Goal: Information Seeking & Learning: Check status

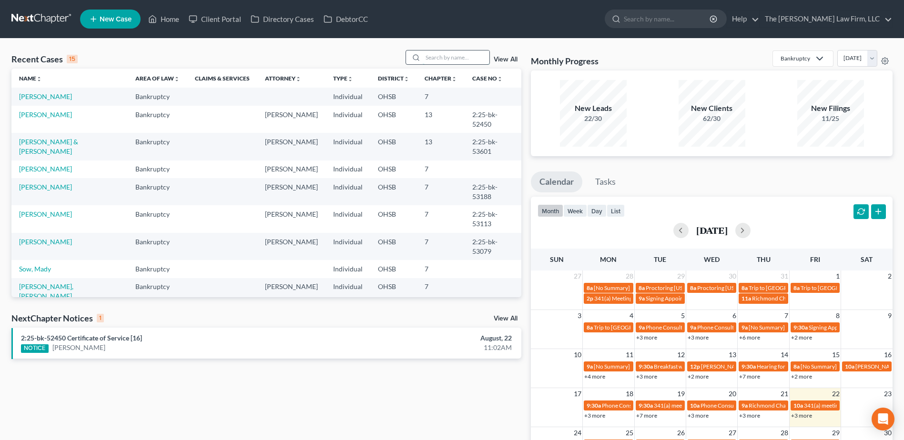
click at [432, 60] on input "search" at bounding box center [456, 58] width 67 height 14
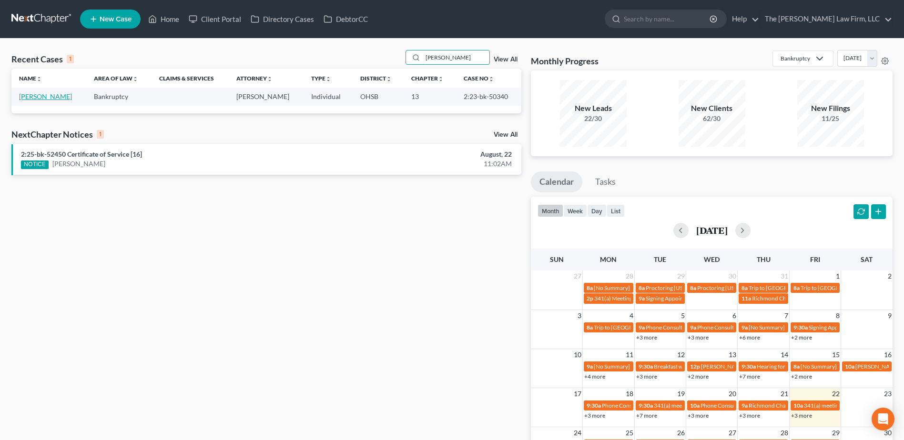
type input "[PERSON_NAME]"
click at [45, 98] on link "[PERSON_NAME]" at bounding box center [45, 96] width 53 height 8
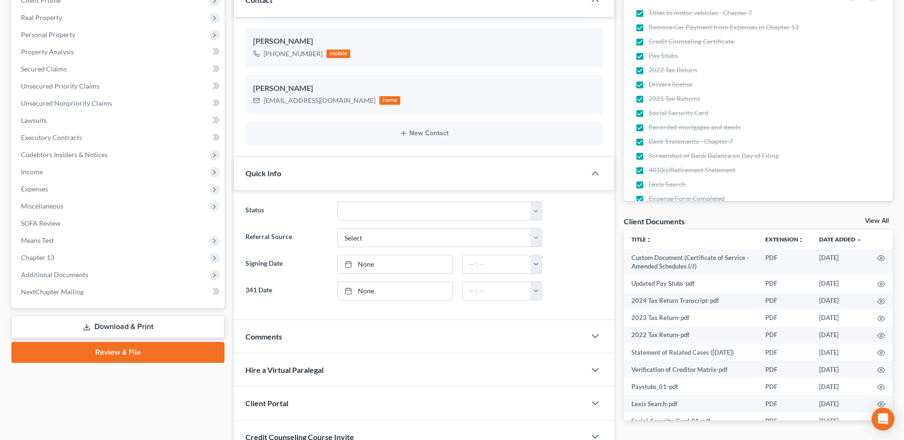
scroll to position [143, 0]
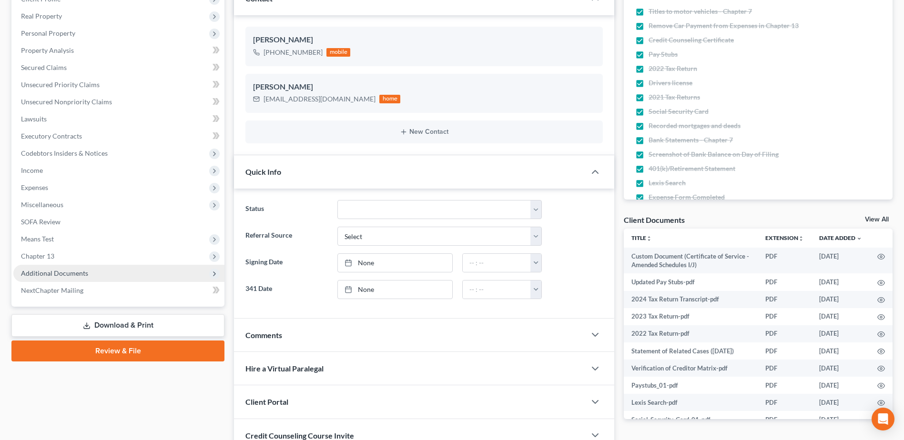
click at [61, 278] on span "Additional Documents" at bounding box center [118, 273] width 211 height 17
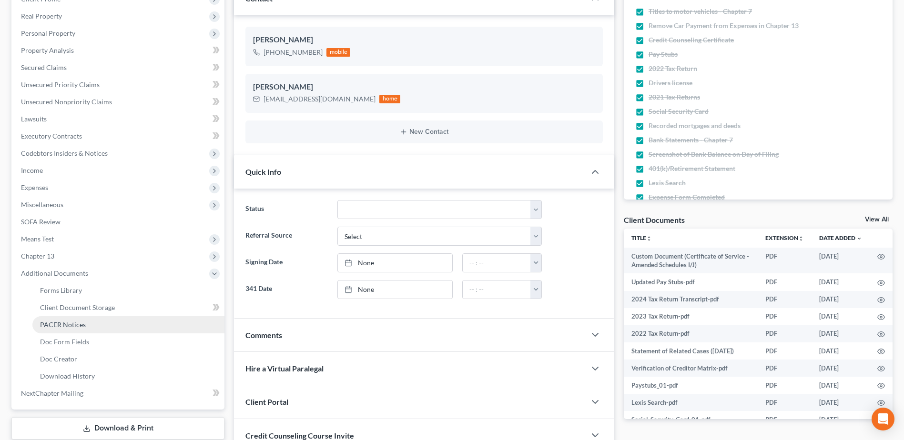
click at [72, 323] on span "PACER Notices" at bounding box center [63, 325] width 46 height 8
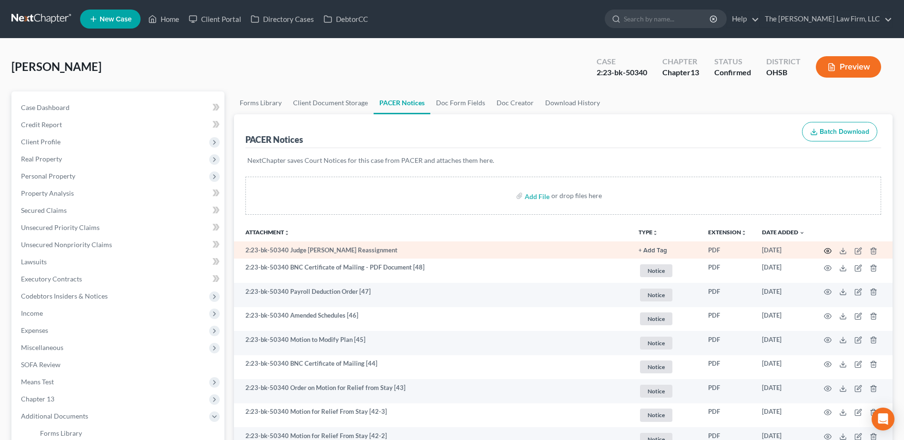
click at [825, 253] on icon "button" at bounding box center [828, 251] width 8 height 8
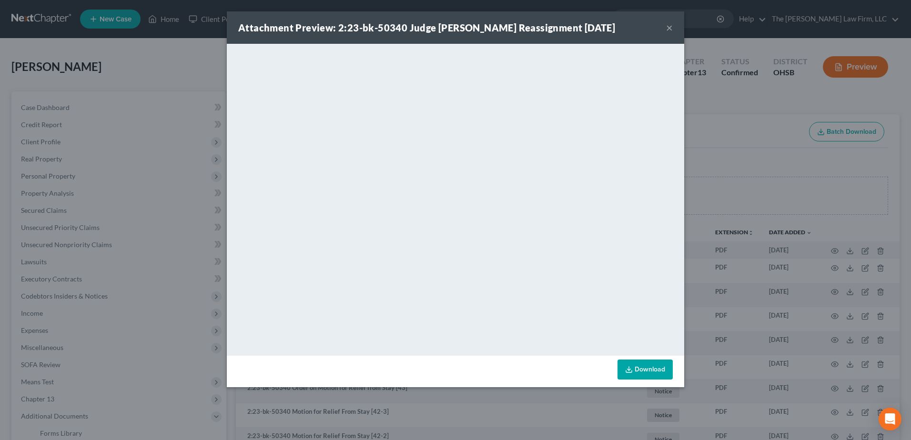
click at [668, 27] on button "×" at bounding box center [669, 27] width 7 height 11
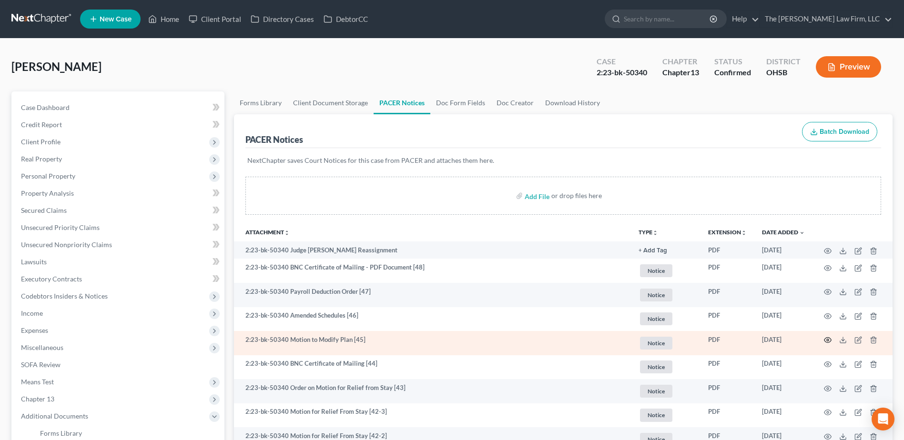
click at [827, 342] on icon "button" at bounding box center [828, 341] width 8 height 8
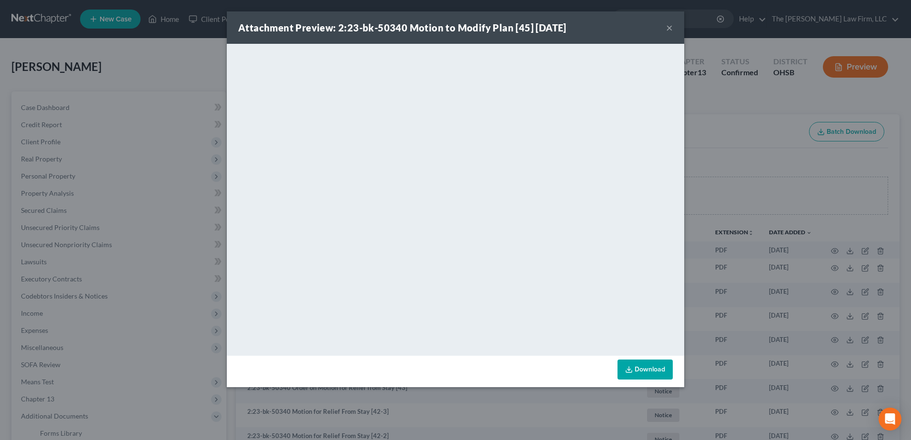
click at [671, 28] on button "×" at bounding box center [669, 27] width 7 height 11
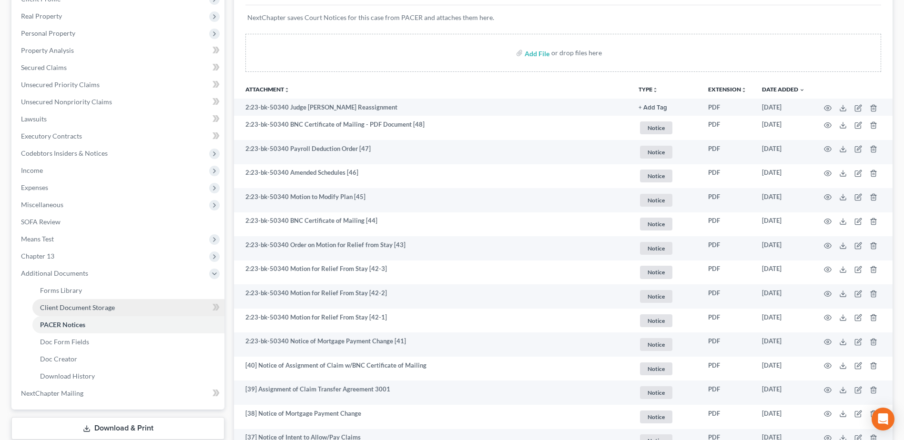
click at [85, 310] on span "Client Document Storage" at bounding box center [77, 308] width 75 height 8
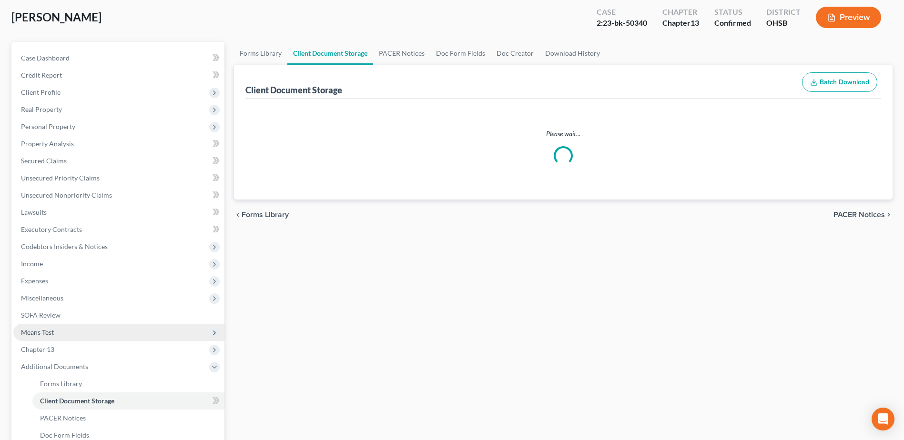
scroll to position [28, 0]
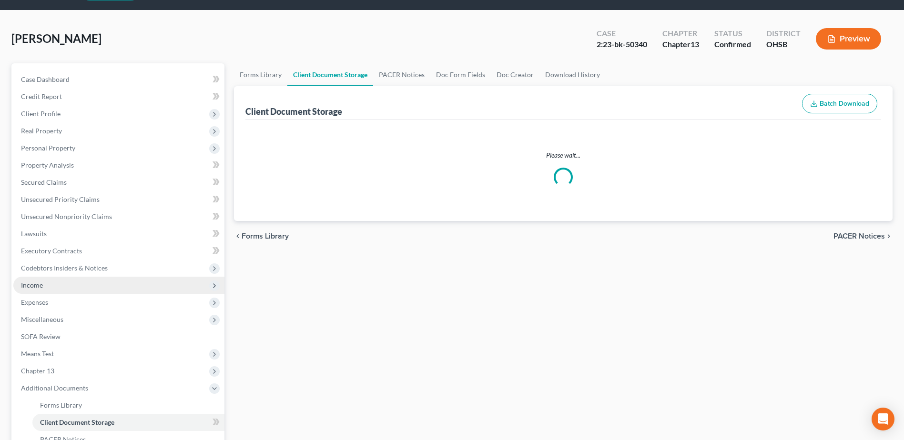
select select "7"
select select "61"
select select "52"
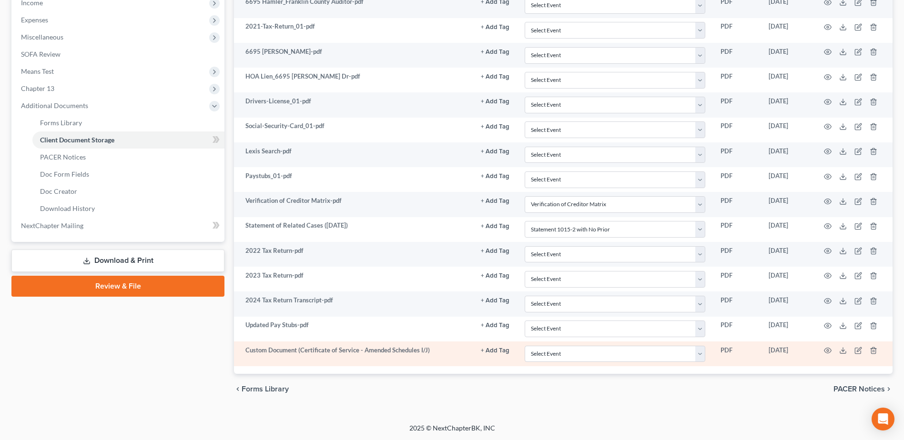
scroll to position [311, 0]
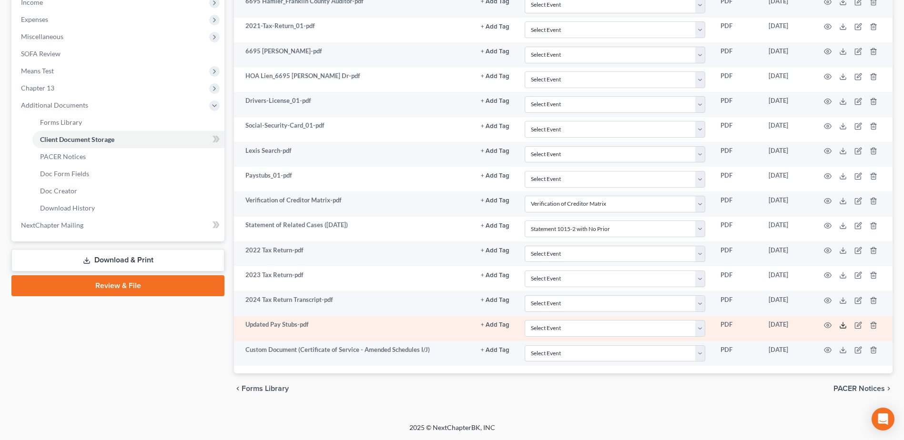
click at [840, 327] on icon at bounding box center [843, 328] width 6 height 2
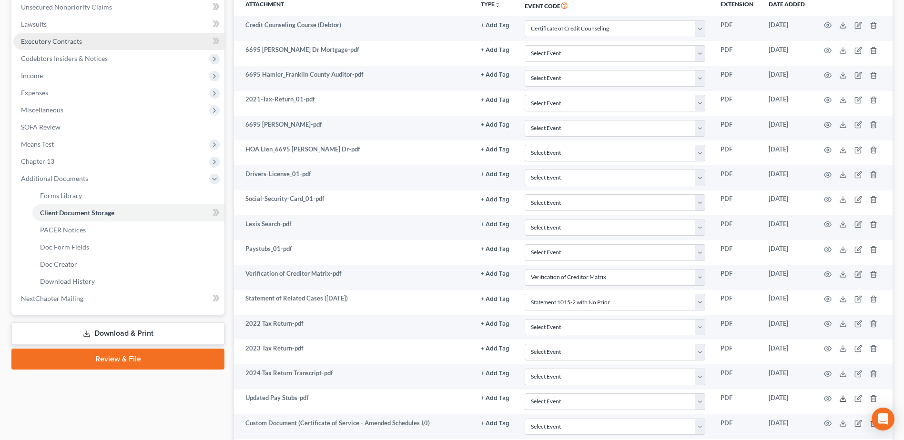
scroll to position [121, 0]
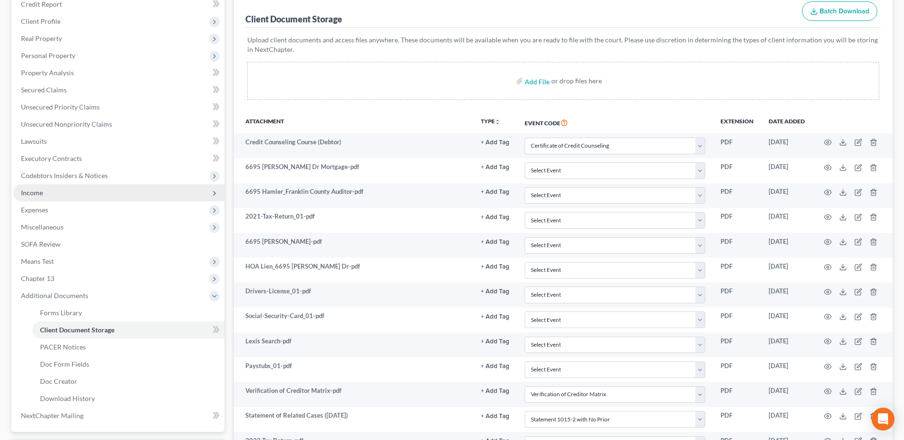
click at [36, 193] on span "Income" at bounding box center [32, 193] width 22 height 8
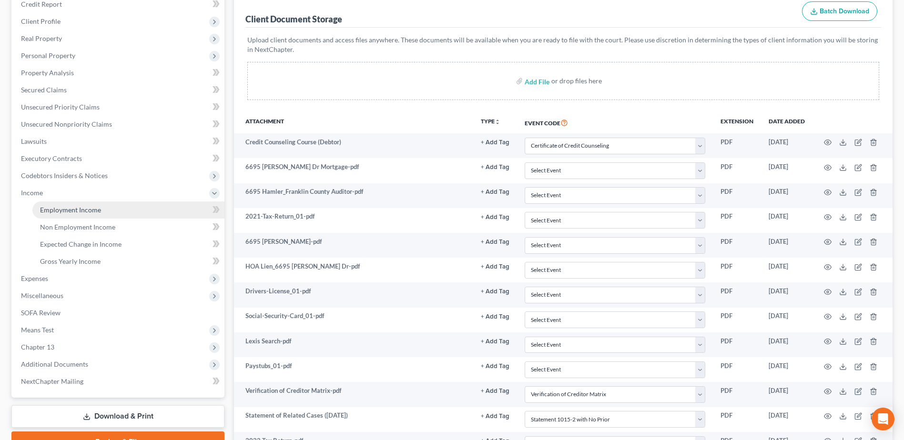
click at [47, 212] on span "Employment Income" at bounding box center [70, 210] width 61 height 8
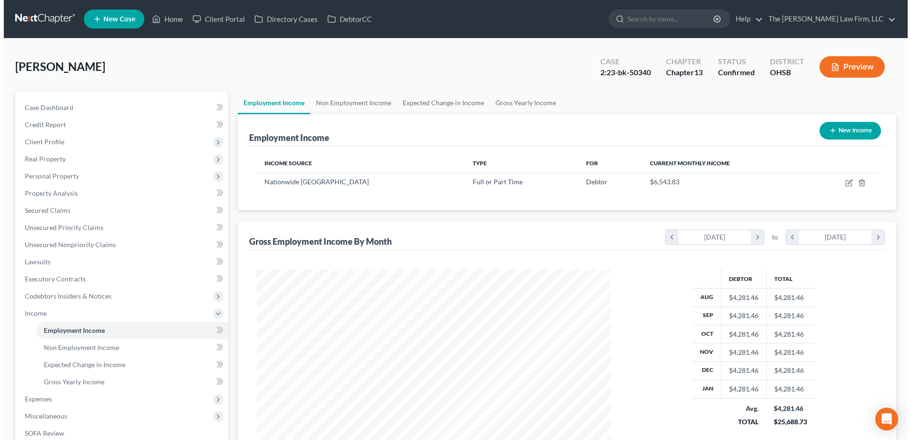
scroll to position [177, 373]
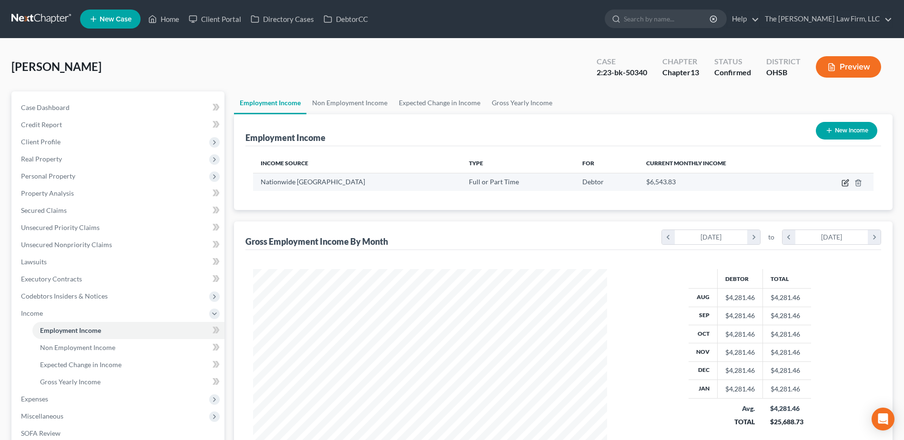
click at [843, 182] on icon "button" at bounding box center [846, 183] width 8 height 8
select select "0"
select select "36"
select select "2"
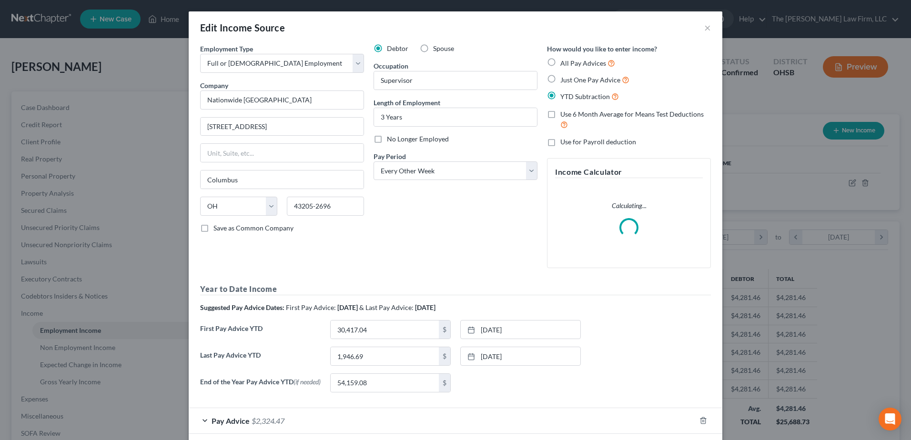
scroll to position [178, 377]
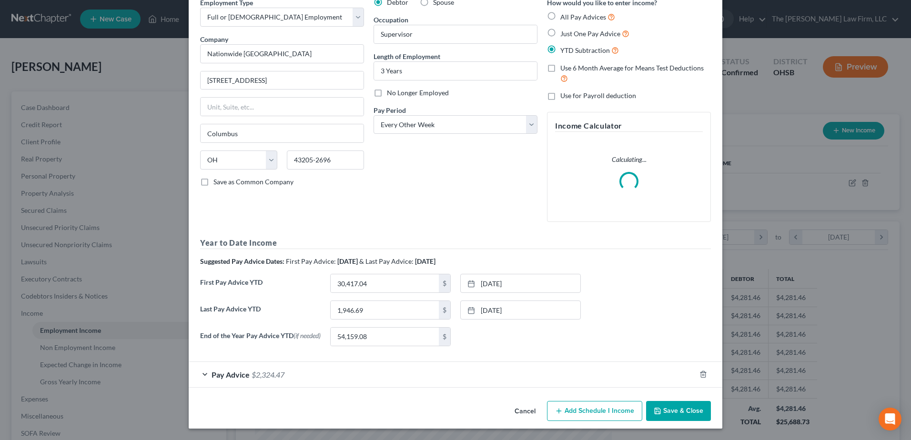
click at [280, 370] on span "$2,324.47" at bounding box center [268, 374] width 33 height 9
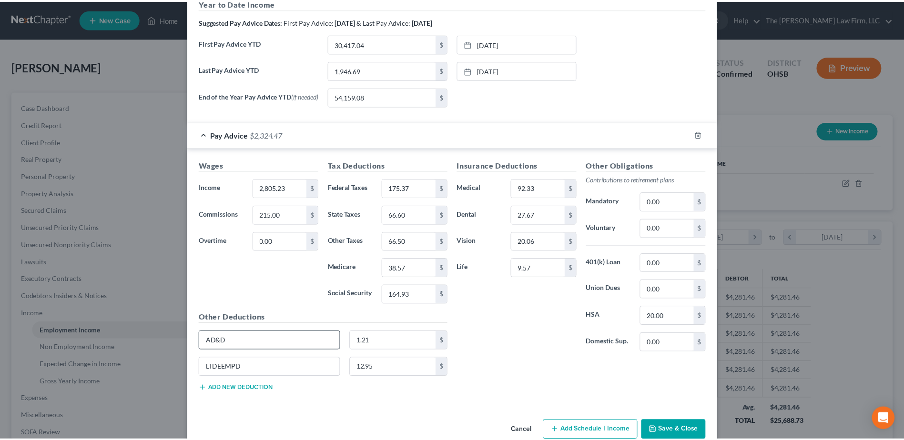
scroll to position [361, 0]
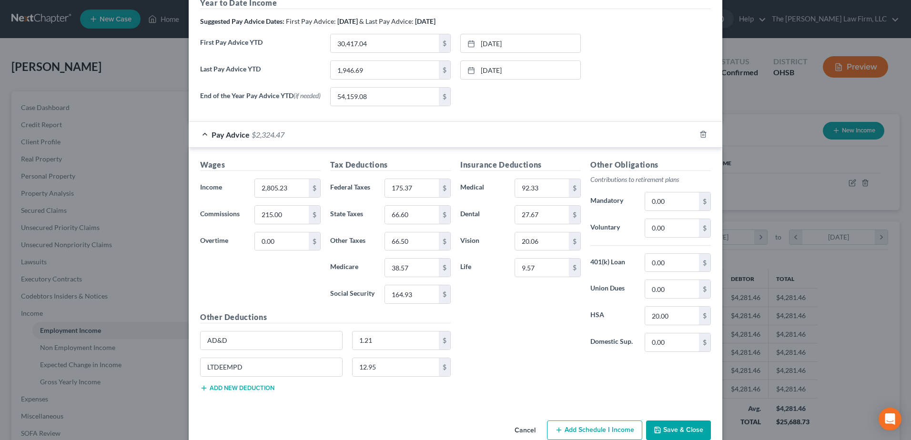
click at [669, 428] on button "Save & Close" at bounding box center [678, 431] width 65 height 20
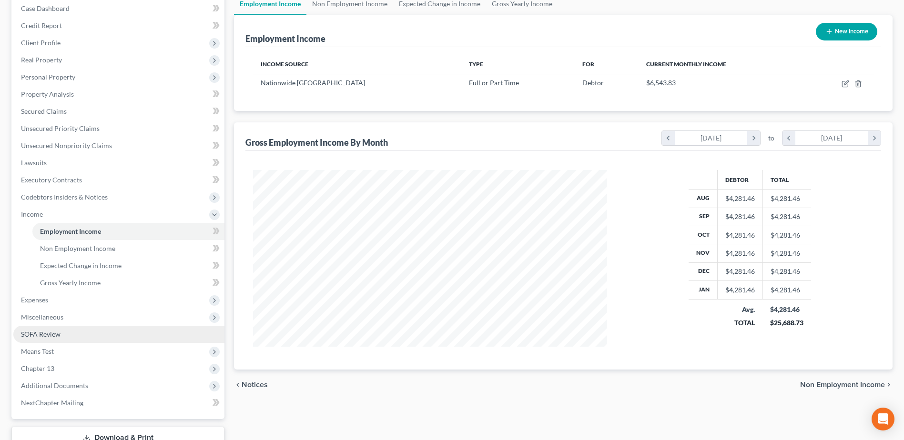
scroll to position [169, 0]
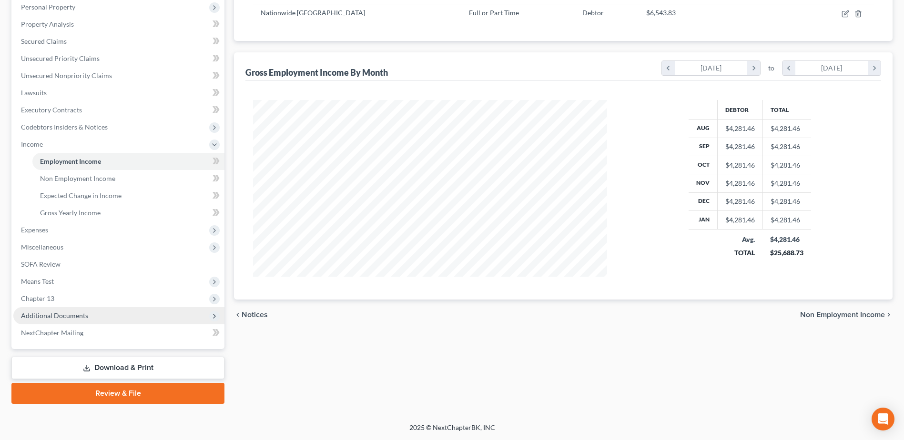
drag, startPoint x: 59, startPoint y: 314, endPoint x: 62, endPoint y: 324, distance: 10.0
click at [59, 314] on span "Additional Documents" at bounding box center [54, 316] width 67 height 8
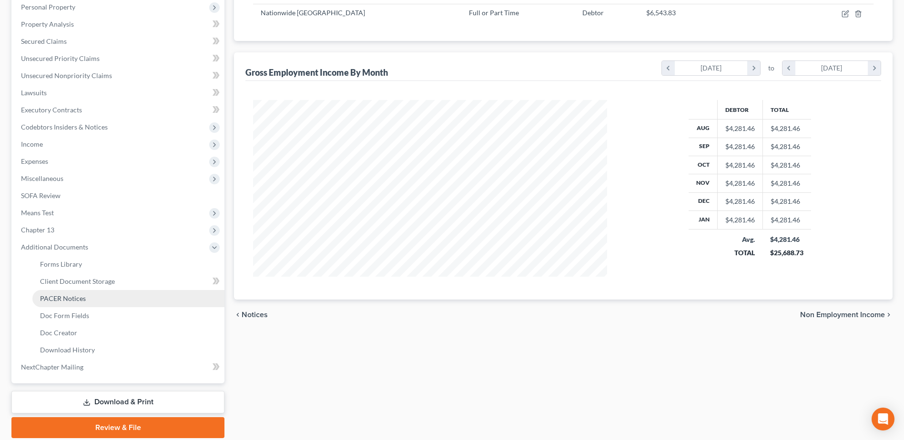
click at [62, 303] on link "PACER Notices" at bounding box center [128, 298] width 192 height 17
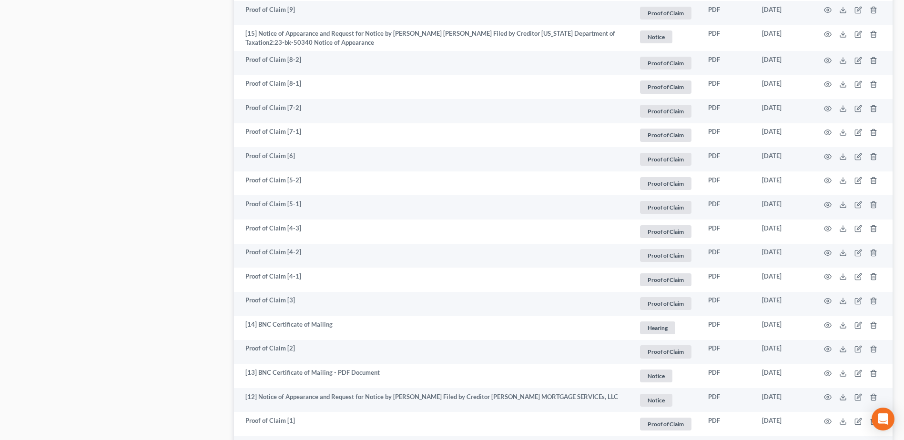
scroll to position [1703, 0]
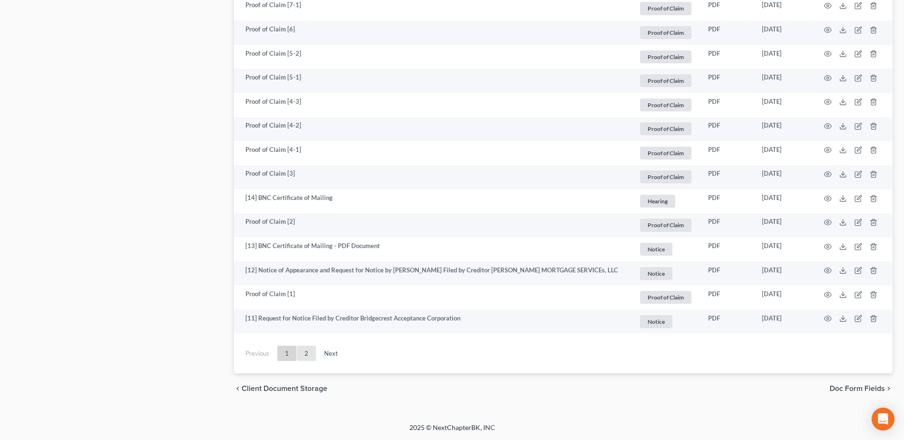
click at [311, 355] on link "2" at bounding box center [306, 353] width 19 height 15
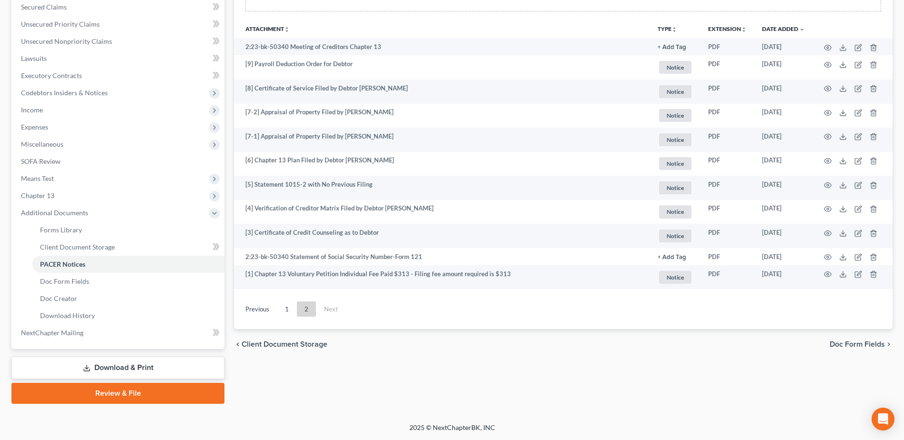
scroll to position [204, 0]
click at [282, 312] on link "1" at bounding box center [286, 309] width 19 height 15
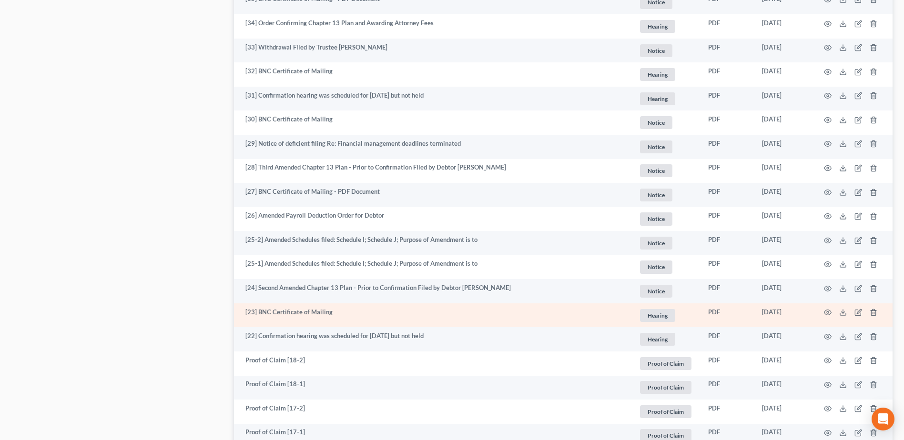
scroll to position [655, 0]
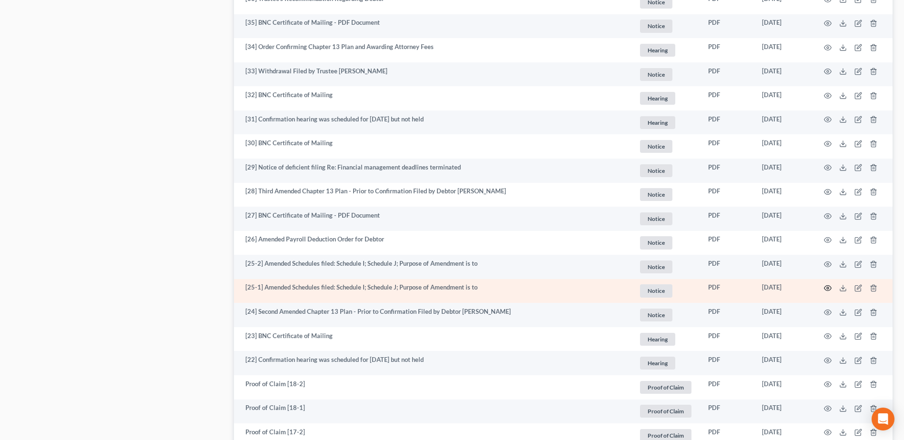
click at [826, 289] on icon "button" at bounding box center [828, 289] width 8 height 8
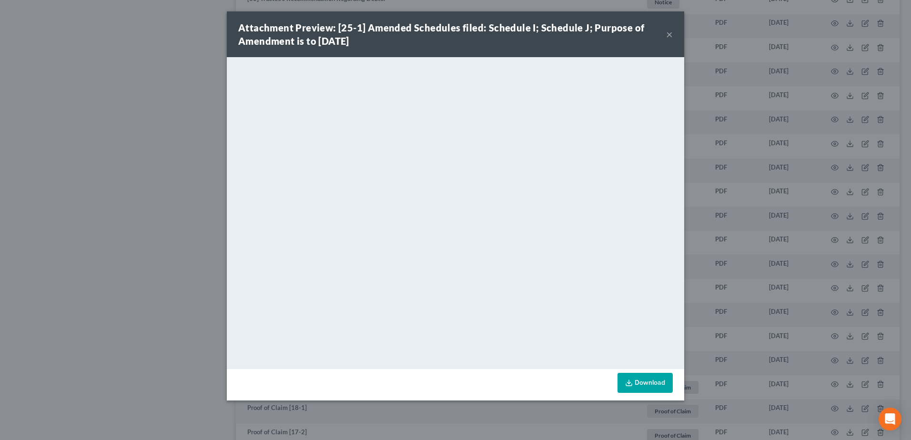
click at [669, 32] on button "×" at bounding box center [669, 34] width 7 height 11
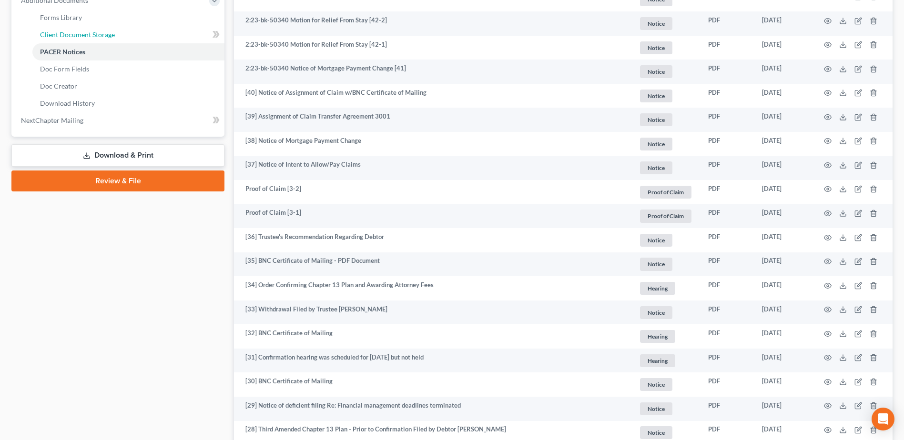
drag, startPoint x: 95, startPoint y: 35, endPoint x: 157, endPoint y: 87, distance: 81.5
click at [95, 35] on span "Client Document Storage" at bounding box center [77, 35] width 75 height 8
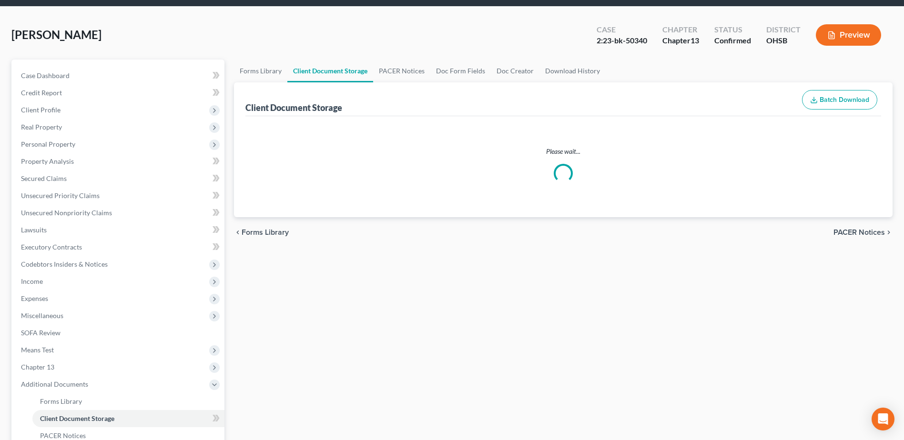
select select "7"
select select "61"
select select "52"
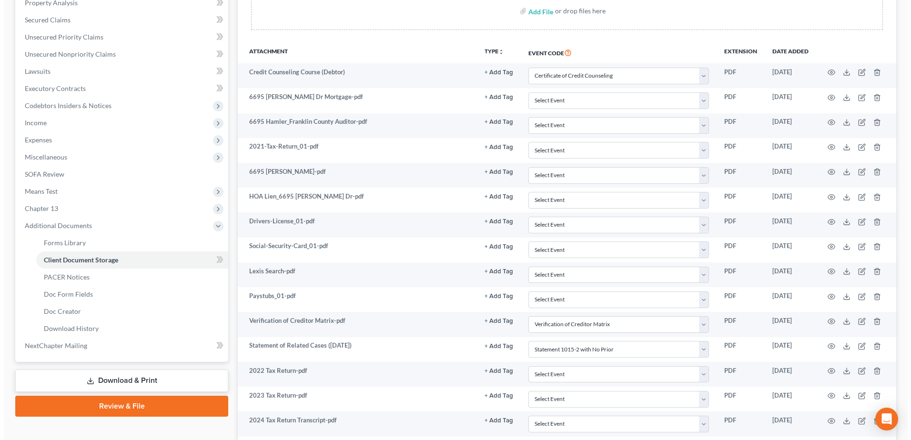
scroll to position [311, 0]
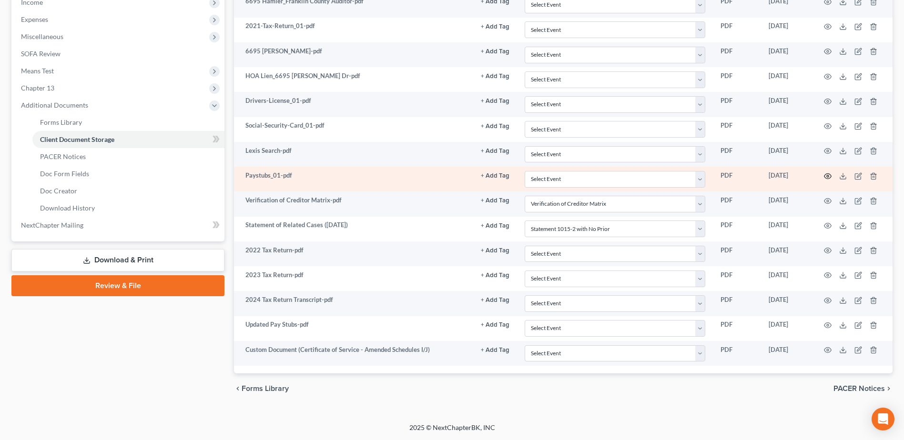
click at [829, 175] on icon "button" at bounding box center [828, 177] width 8 height 8
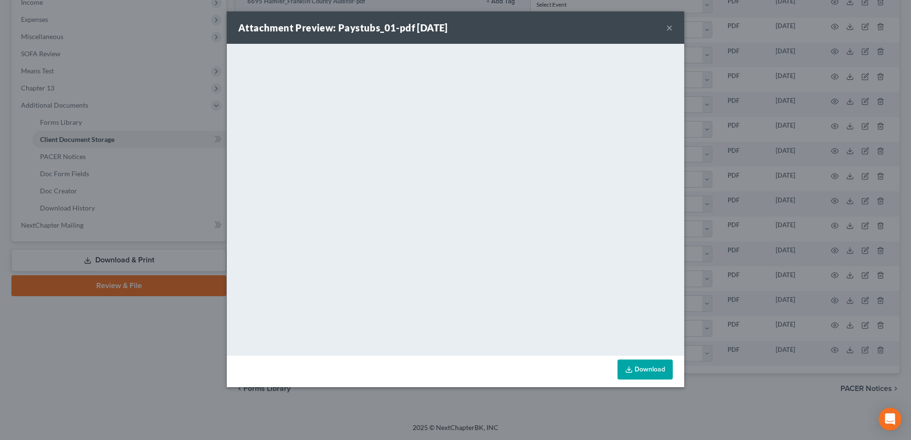
click at [672, 27] on button "×" at bounding box center [669, 27] width 7 height 11
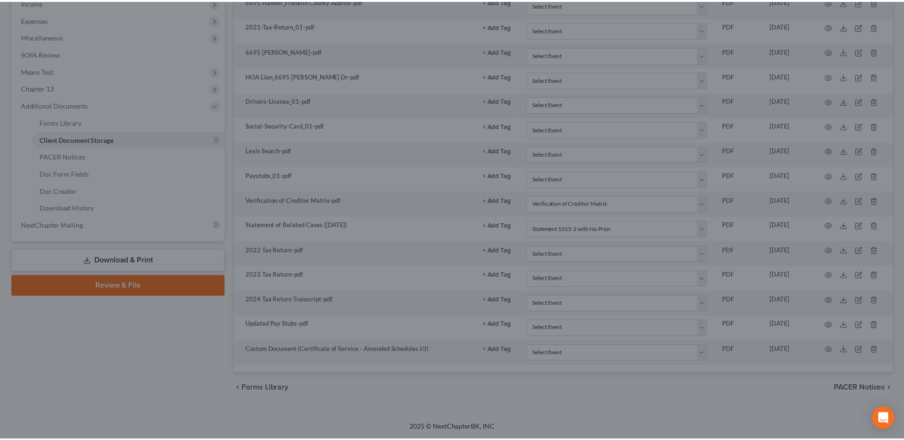
scroll to position [121, 0]
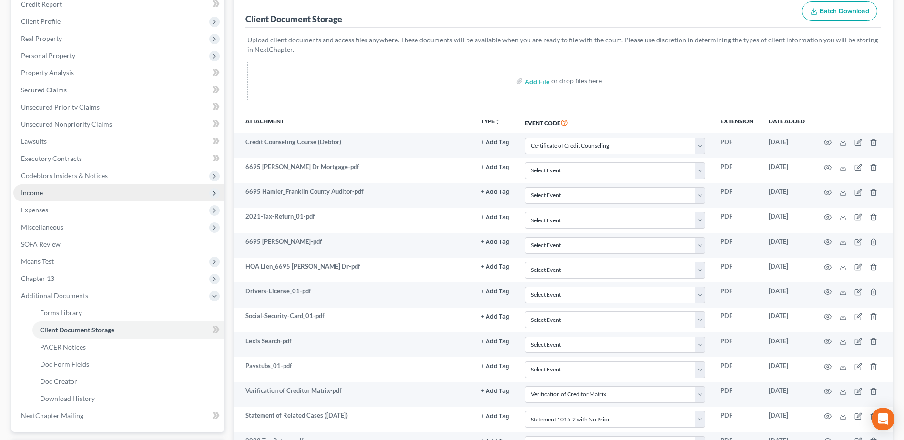
click at [38, 191] on span "Income" at bounding box center [32, 193] width 22 height 8
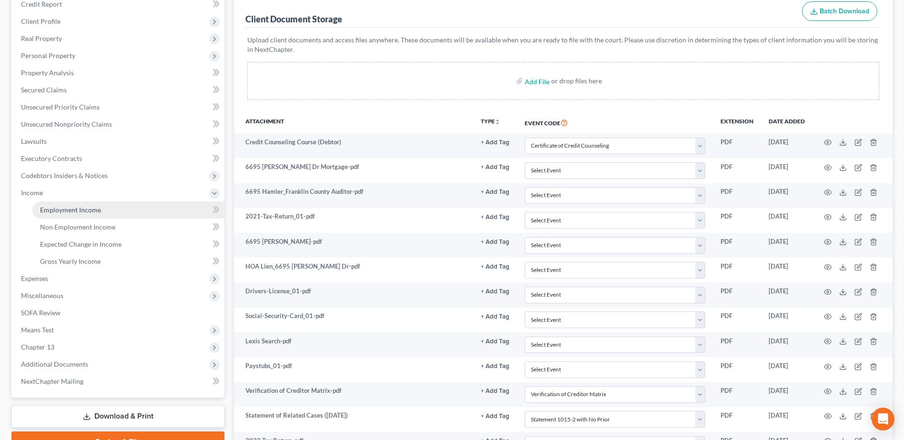
click at [55, 202] on link "Employment Income" at bounding box center [128, 210] width 192 height 17
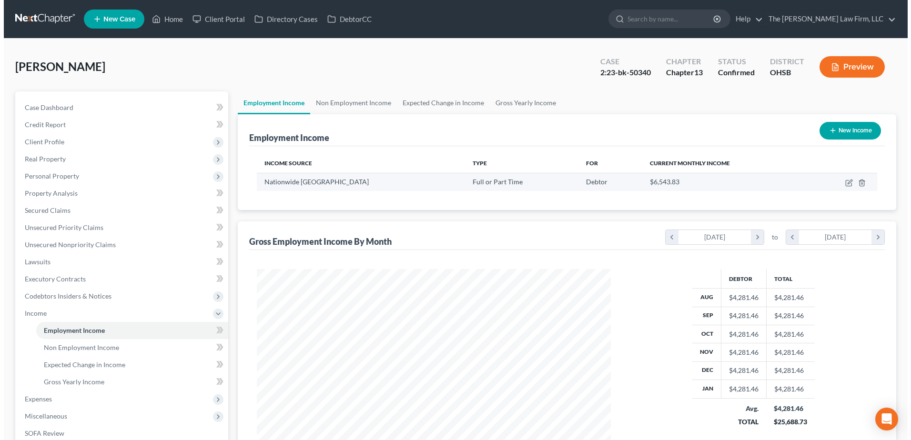
scroll to position [177, 373]
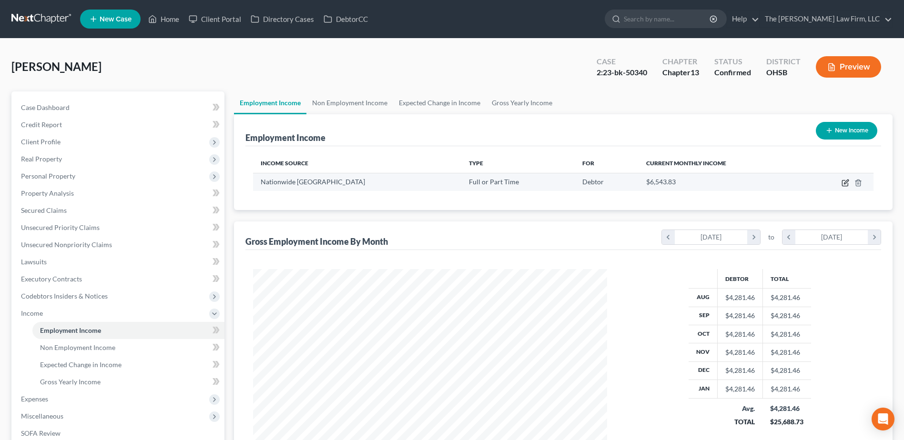
click at [847, 181] on icon "button" at bounding box center [846, 182] width 4 height 4
select select "0"
select select "36"
select select "2"
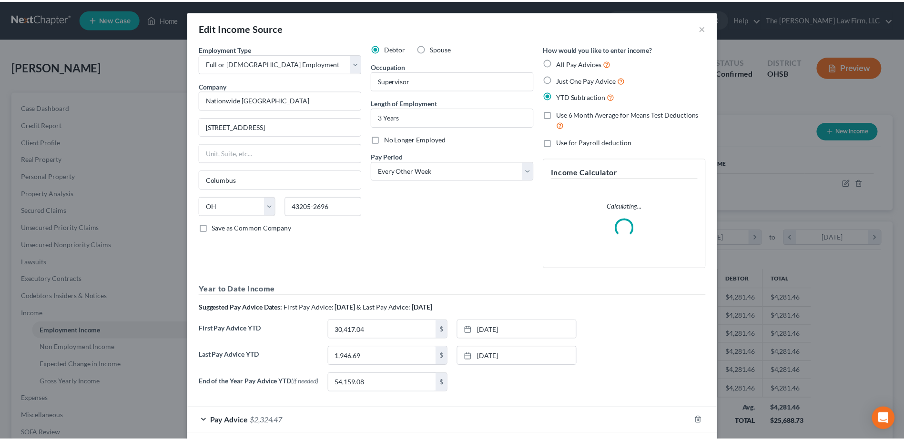
scroll to position [178, 377]
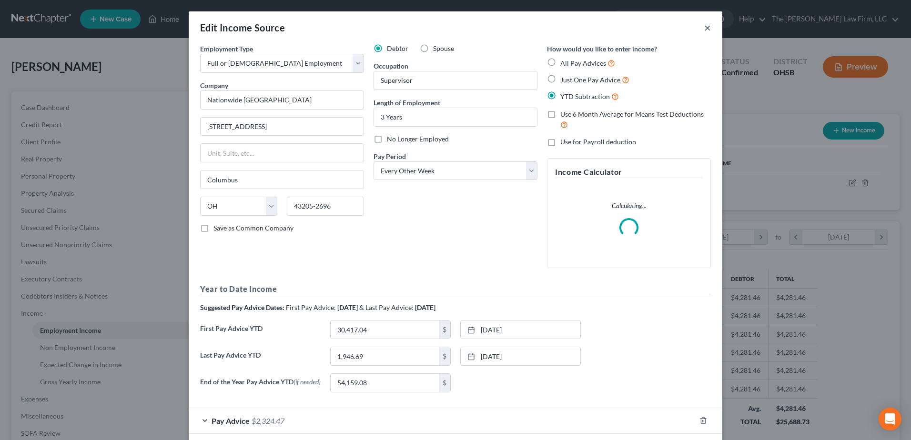
click at [705, 29] on button "×" at bounding box center [708, 27] width 7 height 11
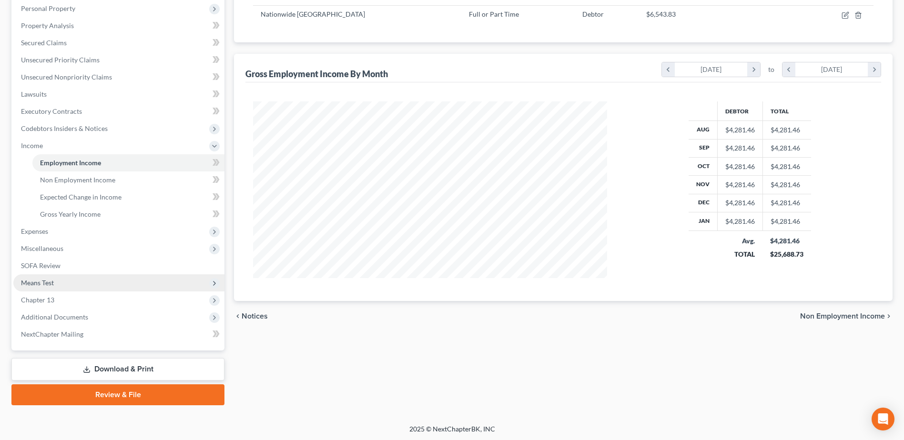
scroll to position [169, 0]
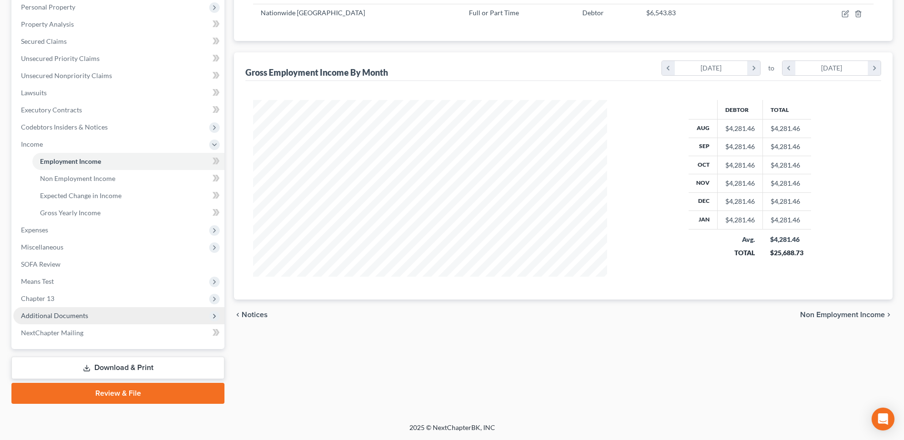
click at [80, 318] on span "Additional Documents" at bounding box center [54, 316] width 67 height 8
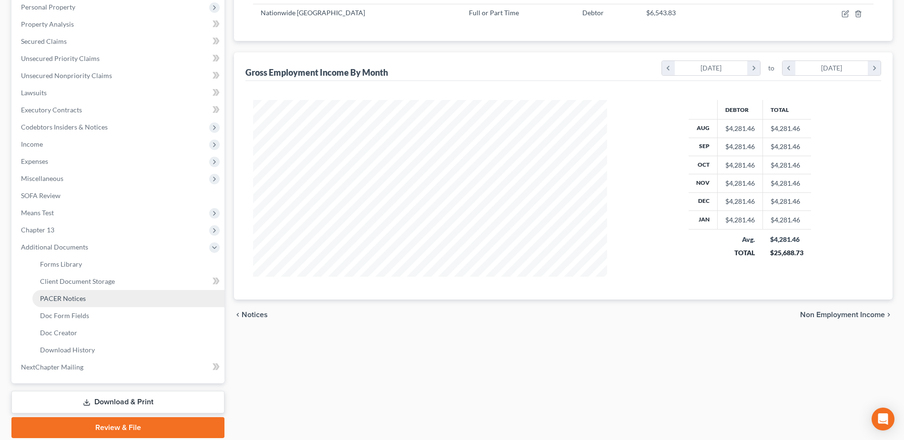
click at [81, 301] on span "PACER Notices" at bounding box center [63, 299] width 46 height 8
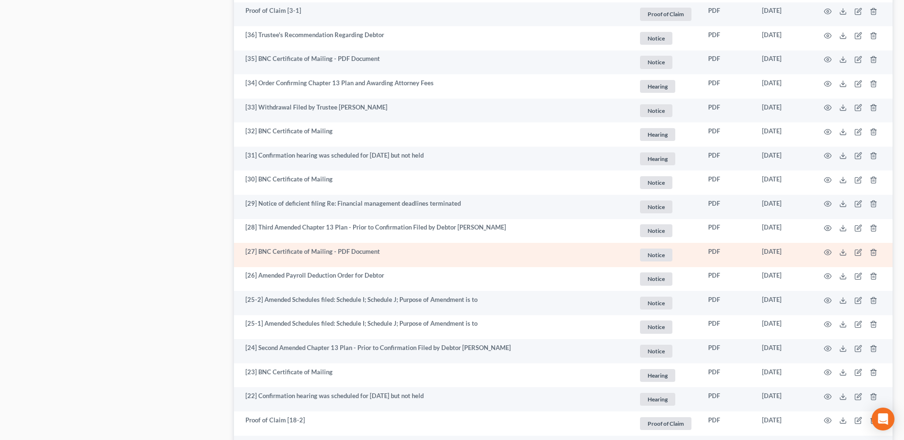
scroll to position [620, 0]
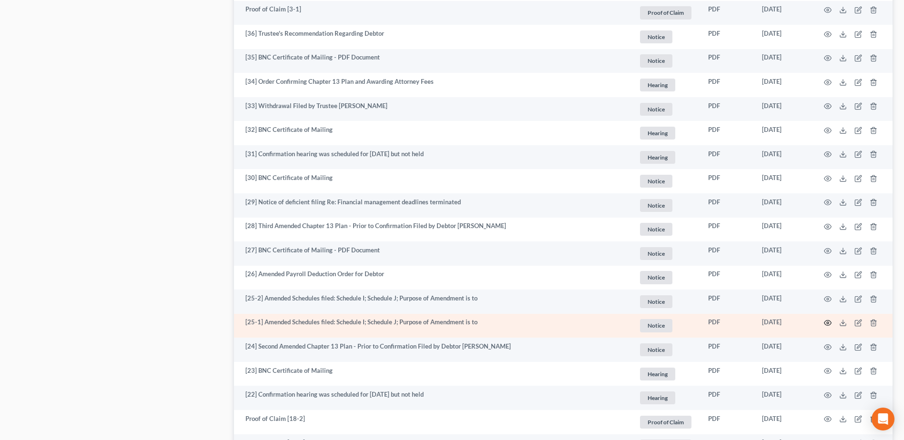
click at [831, 322] on td at bounding box center [853, 326] width 80 height 24
click at [829, 323] on icon "button" at bounding box center [828, 323] width 8 height 8
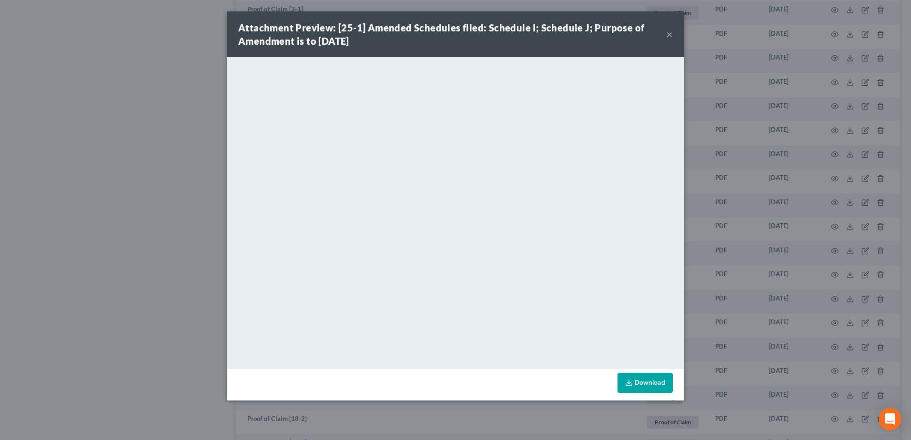
click at [669, 33] on button "×" at bounding box center [669, 34] width 7 height 11
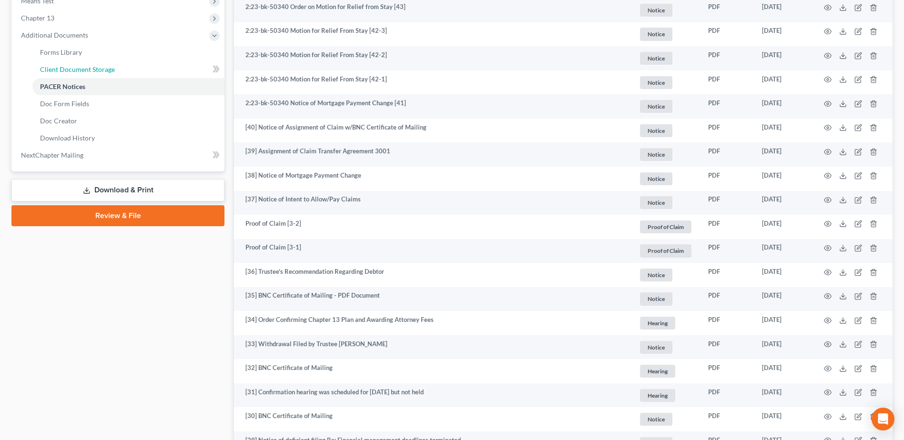
click at [109, 64] on link "Client Document Storage" at bounding box center [128, 69] width 192 height 17
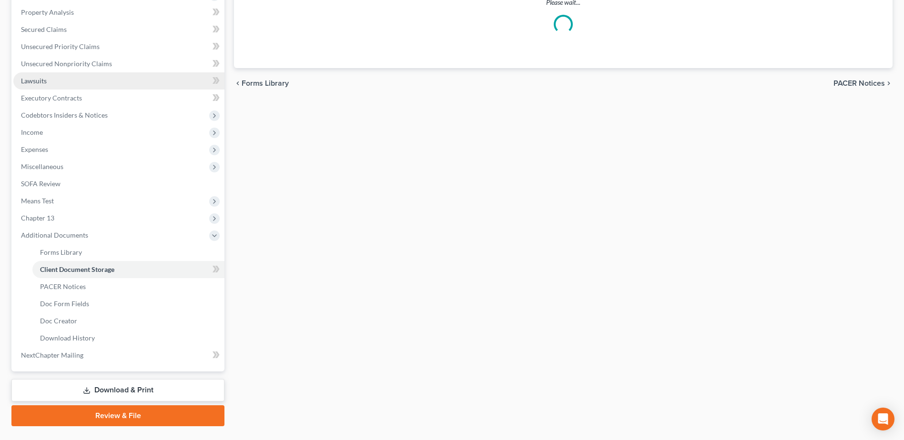
select select "7"
select select "61"
select select "52"
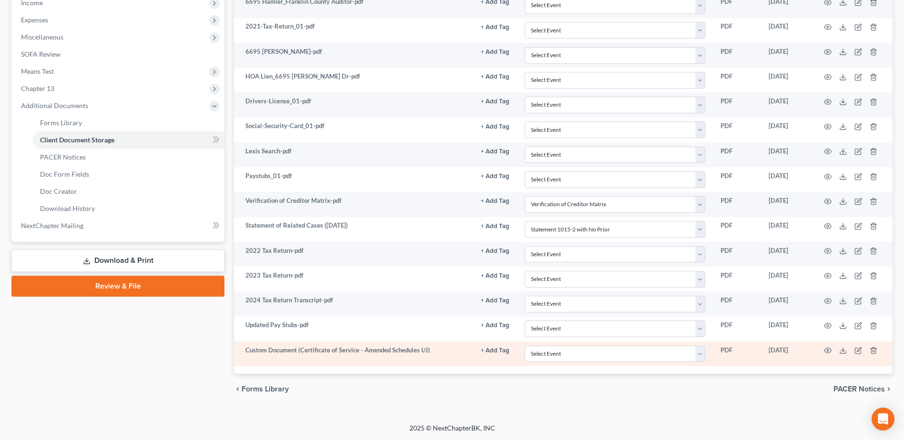
scroll to position [311, 0]
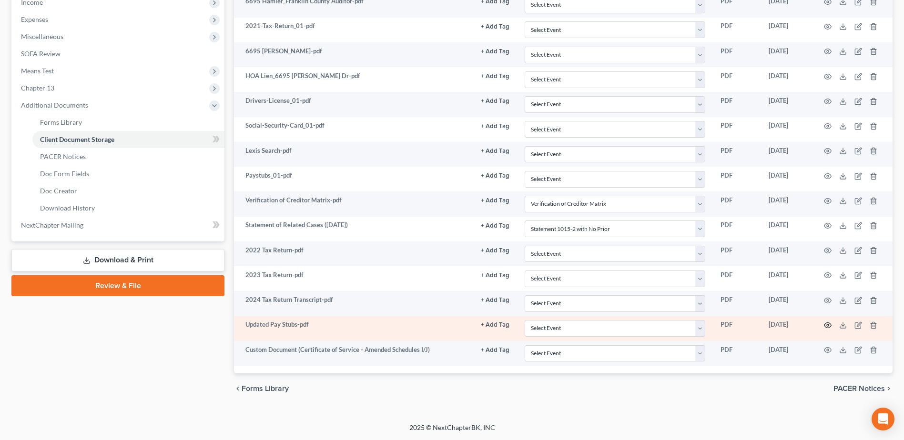
click at [830, 326] on icon "button" at bounding box center [828, 326] width 8 height 8
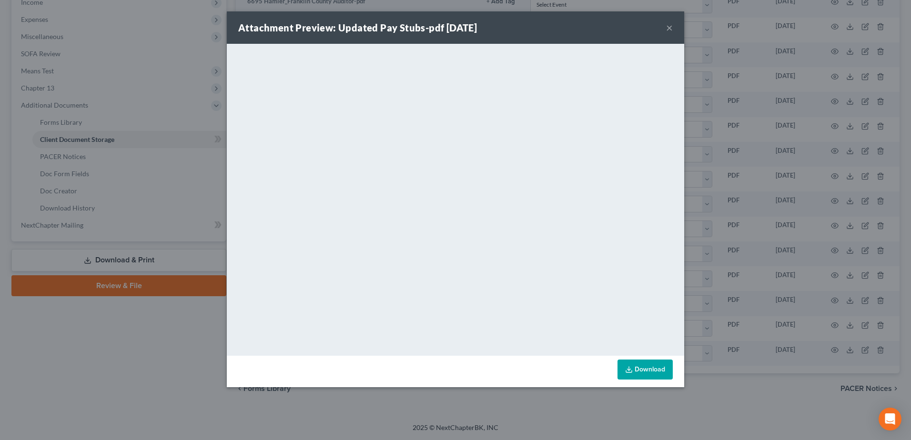
click at [666, 30] on button "×" at bounding box center [669, 27] width 7 height 11
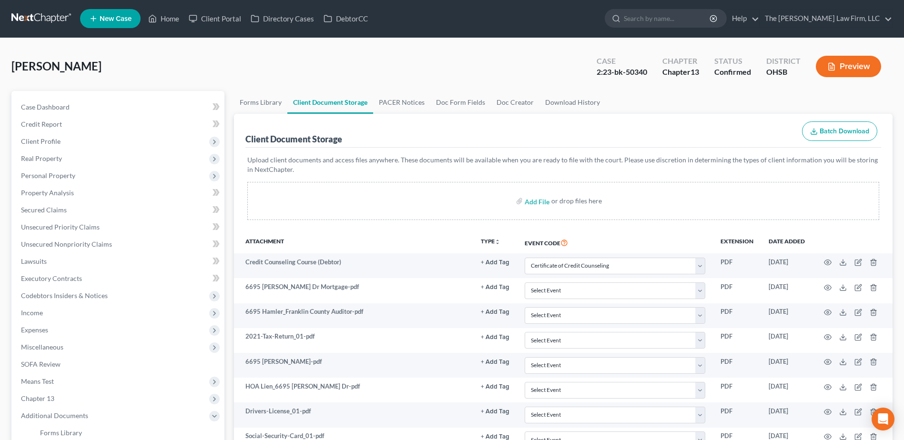
scroll to position [0, 0]
click at [36, 17] on link at bounding box center [41, 18] width 61 height 17
